Goal: Task Accomplishment & Management: Complete application form

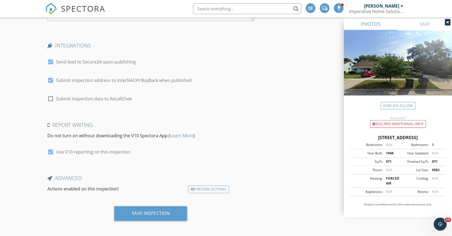
scroll to position [999, 0]
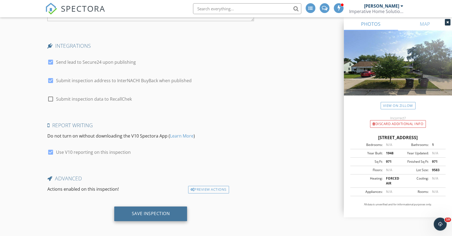
click at [155, 210] on div "Save Inspection" at bounding box center [151, 212] width 38 height 5
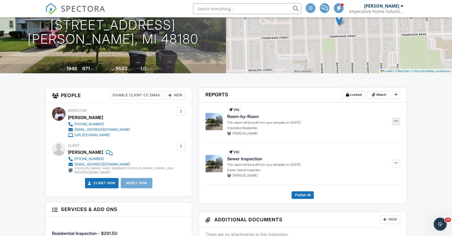
click at [397, 121] on icon at bounding box center [396, 121] width 3 height 4
click at [381, 137] on span "Disable Repair Pricer" at bounding box center [370, 135] width 36 height 6
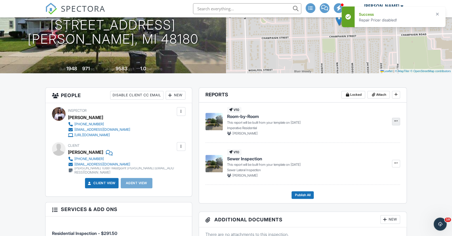
click at [396, 119] on icon at bounding box center [396, 121] width 3 height 4
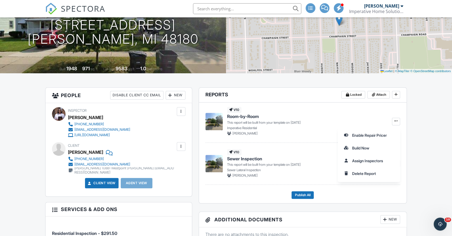
click at [64, 8] on span "SPECTORA" at bounding box center [83, 8] width 44 height 11
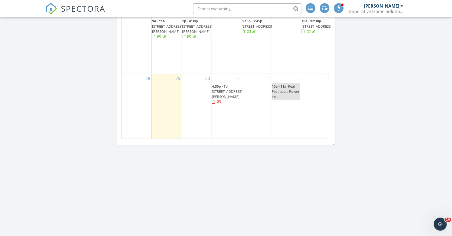
scroll to position [657, 0]
click at [197, 92] on div "30" at bounding box center [197, 105] width 30 height 65
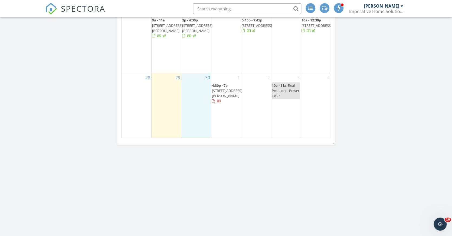
click at [250, 94] on div "2" at bounding box center [256, 105] width 30 height 65
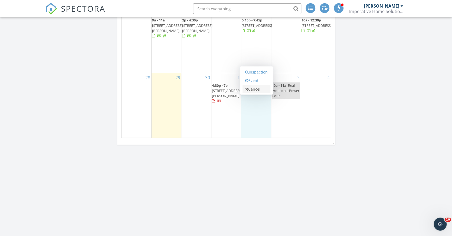
click at [252, 90] on link "Cancel" at bounding box center [257, 89] width 28 height 9
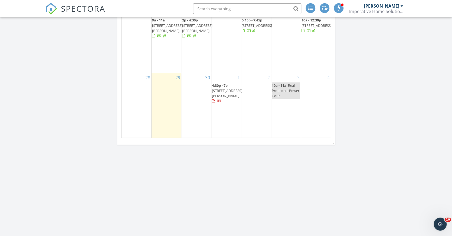
click at [254, 117] on div "2" at bounding box center [256, 105] width 30 height 65
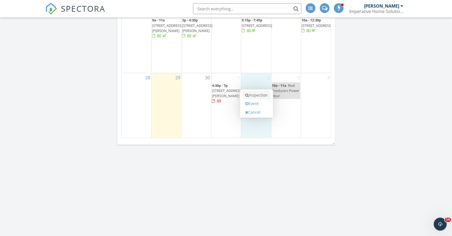
click at [252, 95] on link "Inspection" at bounding box center [257, 95] width 28 height 9
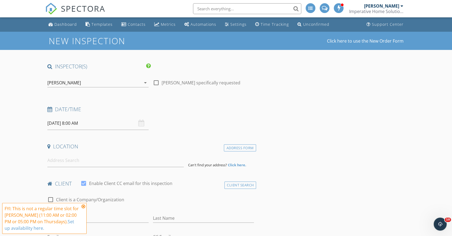
click at [73, 122] on input "[DATE] 8:00 AM" at bounding box center [97, 122] width 101 height 13
click at [83, 207] on icon at bounding box center [84, 206] width 4 height 4
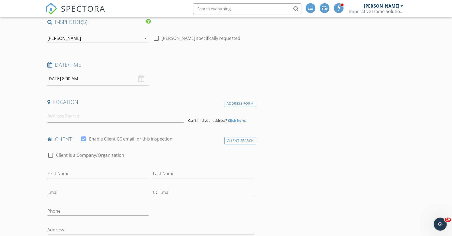
scroll to position [47, 0]
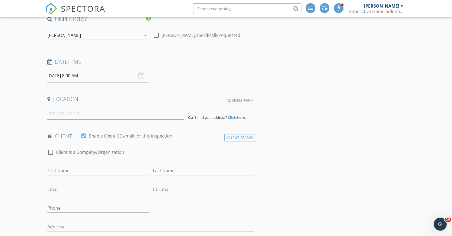
click at [77, 74] on input "[DATE] 8:00 AM" at bounding box center [97, 75] width 101 height 13
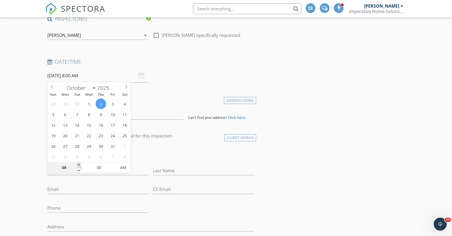
type input "10/02/2025 9:00 AM"
type input "09"
click at [79, 163] on span at bounding box center [79, 164] width 4 height 5
type input "10/02/2025 10:00 AM"
type input "10"
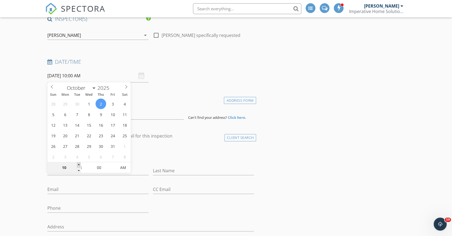
click at [79, 163] on span at bounding box center [79, 164] width 4 height 5
type input "10/02/2025 11:00 AM"
type input "11"
click at [79, 163] on span at bounding box center [79, 164] width 4 height 5
type input "10/02/2025 12:00 PM"
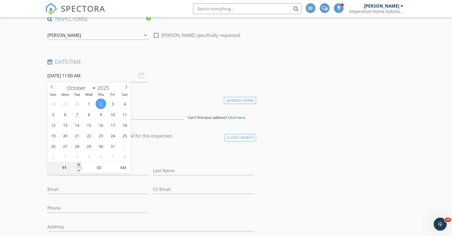
type input "12"
click at [79, 163] on span at bounding box center [79, 164] width 4 height 5
type input "10/02/2025 1:00 PM"
type input "01"
click at [79, 163] on span at bounding box center [79, 164] width 4 height 5
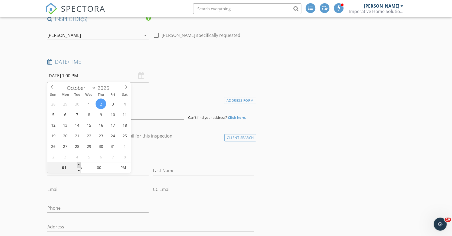
type input "10/02/2025 2:00 PM"
type input "02"
click at [79, 163] on span at bounding box center [79, 164] width 4 height 5
type input "10/02/2025 3:00 PM"
type input "03"
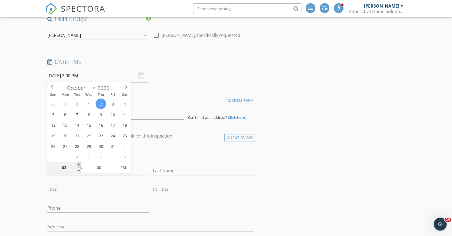
click at [79, 163] on span at bounding box center [79, 164] width 4 height 5
type input "10/02/2025 4:00 PM"
type input "04"
click at [79, 163] on span at bounding box center [79, 164] width 4 height 5
type input "10/02/2025 4:05 PM"
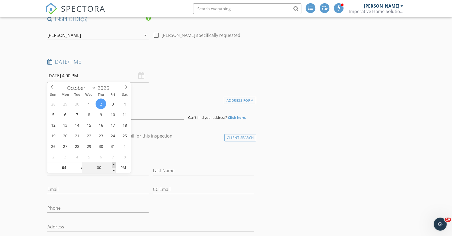
type input "05"
click at [114, 163] on span at bounding box center [114, 164] width 4 height 5
type input "10/02/2025 4:10 PM"
type input "10"
click at [114, 163] on span at bounding box center [114, 164] width 4 height 5
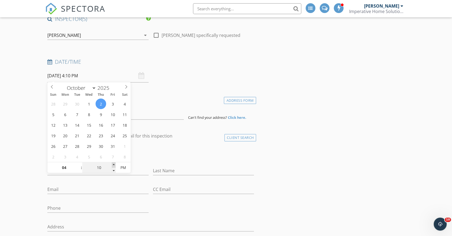
type input "10/02/2025 4:15 PM"
type input "15"
click at [114, 163] on span at bounding box center [114, 164] width 4 height 5
type input "10/02/2025 4:20 PM"
type input "20"
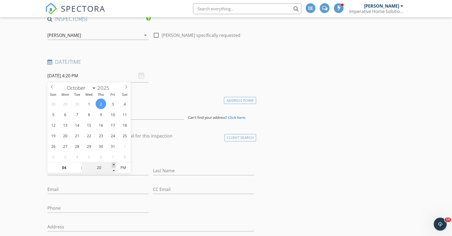
click at [114, 163] on span at bounding box center [114, 164] width 4 height 5
type input "10/02/2025 4:25 PM"
type input "25"
click at [114, 163] on span at bounding box center [114, 164] width 4 height 5
type input "10/02/2025 4:30 PM"
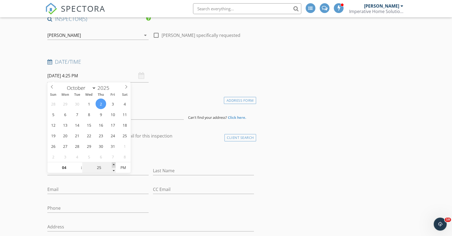
type input "30"
click at [114, 163] on span at bounding box center [114, 164] width 4 height 5
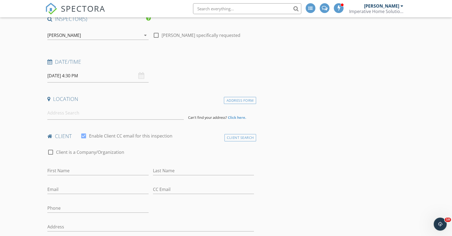
click at [60, 115] on input at bounding box center [115, 112] width 137 height 13
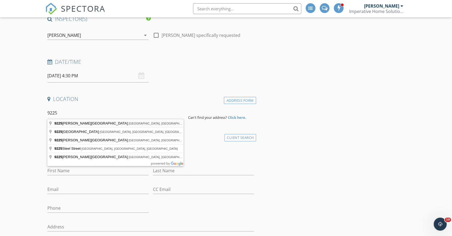
type input "9225 Patton Street, Detroit, MI, USA"
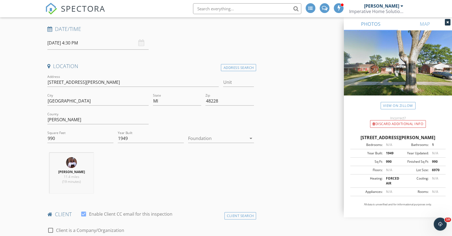
scroll to position [80, 0]
drag, startPoint x: 79, startPoint y: 82, endPoint x: 45, endPoint y: 82, distance: 33.6
click at [58, 138] on input "990" at bounding box center [80, 138] width 66 height 9
type input "9"
type input "1020"
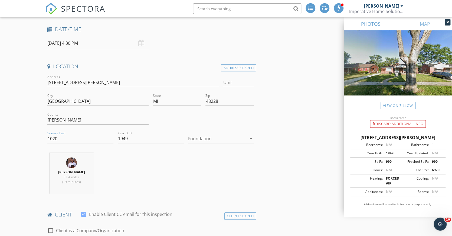
click at [152, 188] on div "Tiffany Williams 11.4 miles (19 minutes)" at bounding box center [150, 175] width 211 height 45
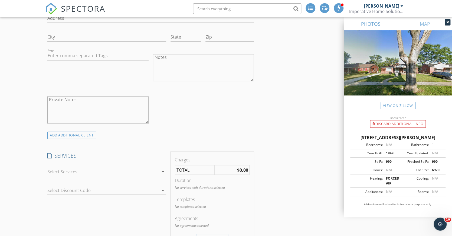
scroll to position [367, 0]
click at [112, 171] on div at bounding box center [102, 170] width 111 height 9
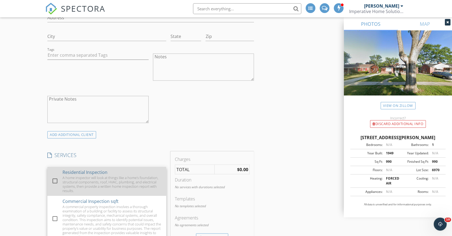
click at [100, 170] on div "Residential Inspection" at bounding box center [85, 172] width 45 height 7
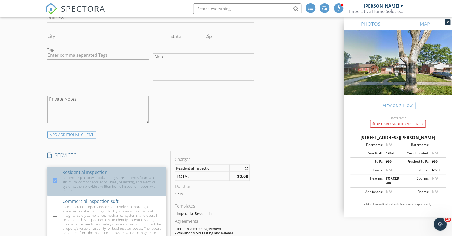
checkbox input "true"
checkbox input "false"
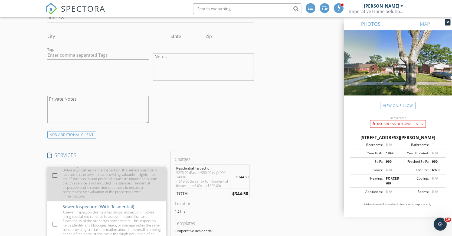
scroll to position [147, 0]
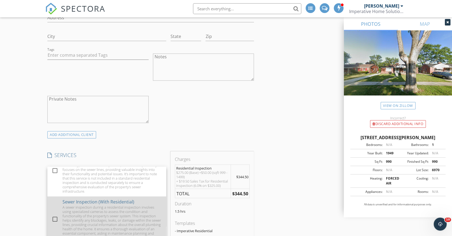
click at [103, 205] on div "A sewer inspection during a residential inspection involves using specialized c…" at bounding box center [112, 222] width 99 height 35
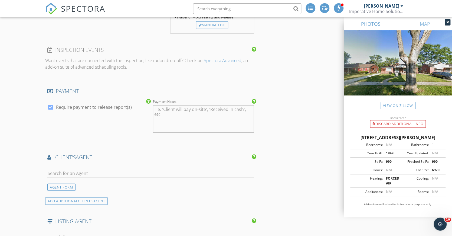
scroll to position [642, 0]
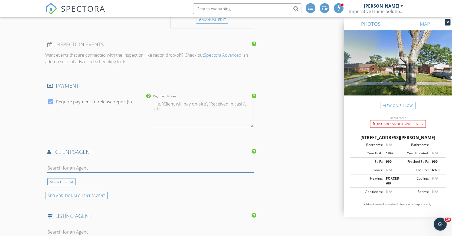
click at [60, 164] on input "text" at bounding box center [150, 167] width 207 height 9
type input "L"
type input "j"
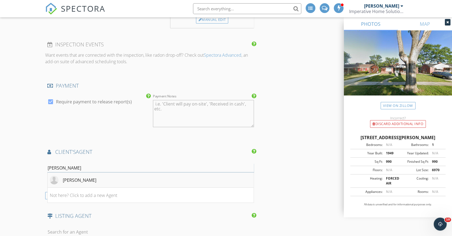
type input "[PERSON_NAME]"
click at [94, 173] on li "[PERSON_NAME]" at bounding box center [151, 179] width 206 height 15
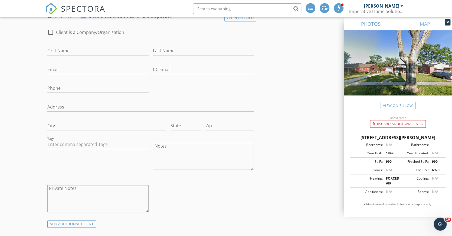
scroll to position [280, 0]
type input "[PERSON_NAME]"
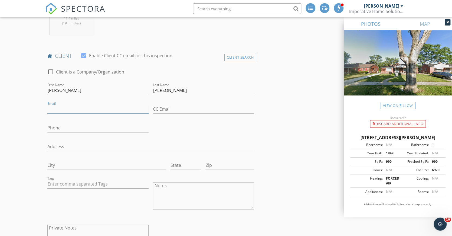
scroll to position [238, 0]
type input "Queendab63@gmail.com"
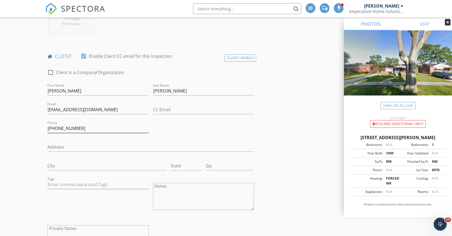
type input "[PHONE_NUMBER]"
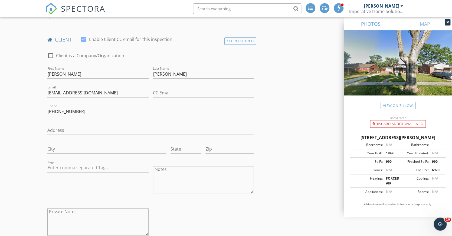
scroll to position [258, 0]
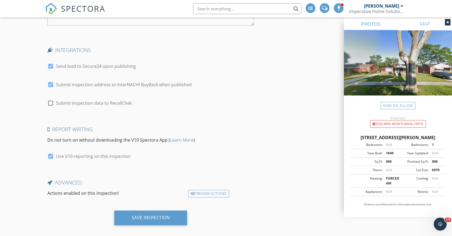
scroll to position [1102, 0]
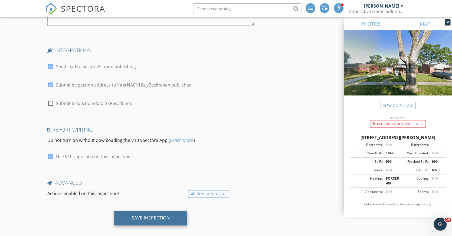
click at [158, 215] on div "Save Inspection" at bounding box center [151, 217] width 38 height 5
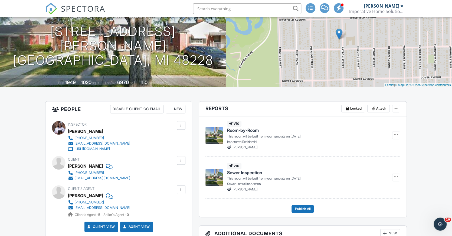
scroll to position [58, 0]
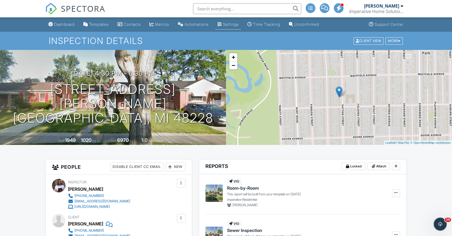
scroll to position [0, 0]
click at [142, 35] on div "Inspection Details Client View More Property Details Reschedule Reorder / Copy …" at bounding box center [226, 41] width 452 height 18
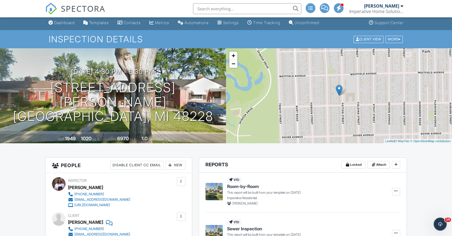
scroll to position [2, 0]
